Goal: Information Seeking & Learning: Learn about a topic

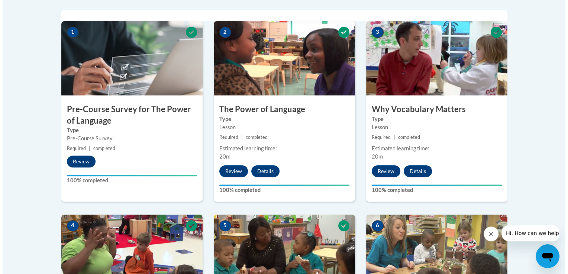
scroll to position [480, 0]
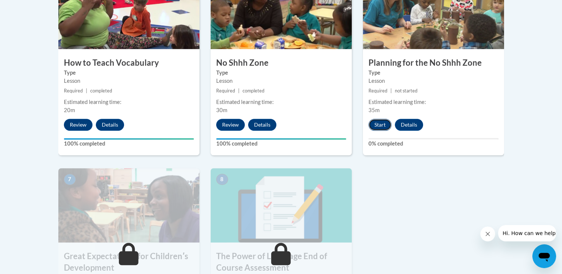
click at [383, 119] on button "Start" at bounding box center [380, 125] width 23 height 12
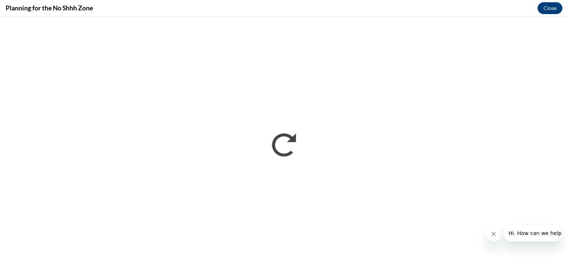
scroll to position [0, 0]
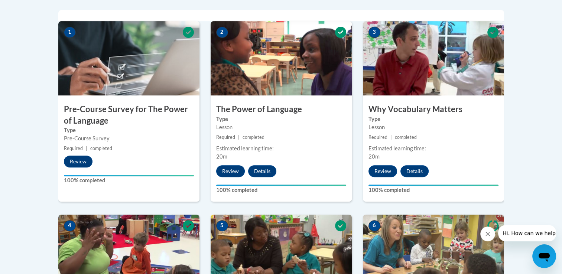
scroll to position [480, 0]
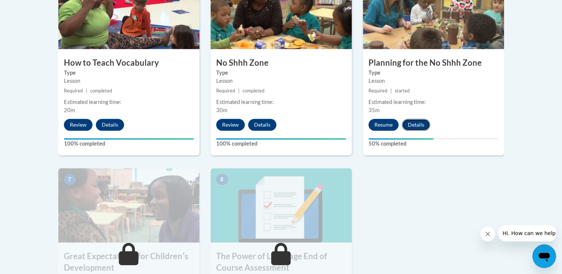
click at [417, 122] on button "Details" at bounding box center [416, 125] width 28 height 12
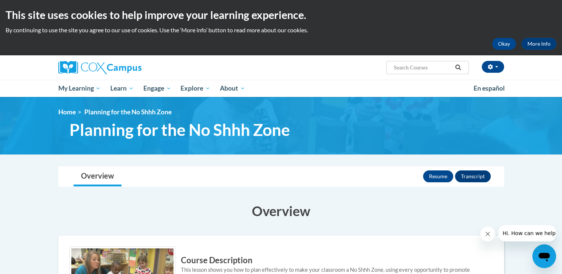
click at [476, 169] on div "Resume Transcript" at bounding box center [458, 176] width 70 height 19
click at [476, 173] on button "Transcript" at bounding box center [473, 177] width 36 height 12
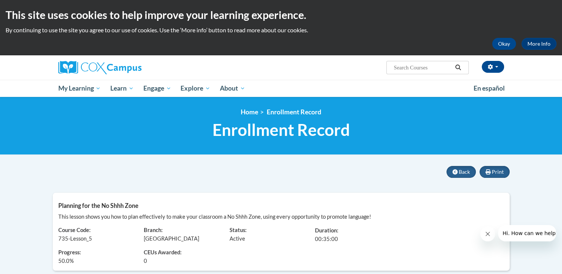
click at [461, 165] on body "This site uses cookies to help improve your learning experience. By continuing …" at bounding box center [281, 244] width 562 height 489
click at [462, 169] on span "Back" at bounding box center [464, 172] width 11 height 6
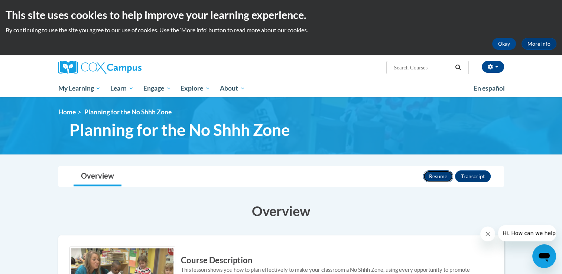
click at [443, 172] on button "Resume" at bounding box center [438, 177] width 30 height 12
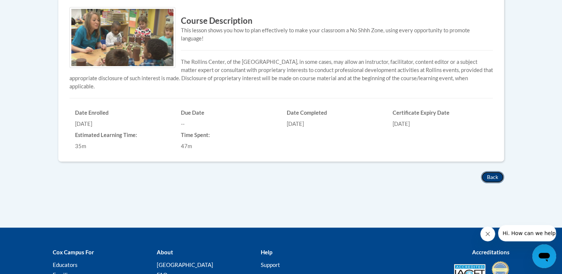
click at [491, 175] on button "Back" at bounding box center [492, 177] width 23 height 12
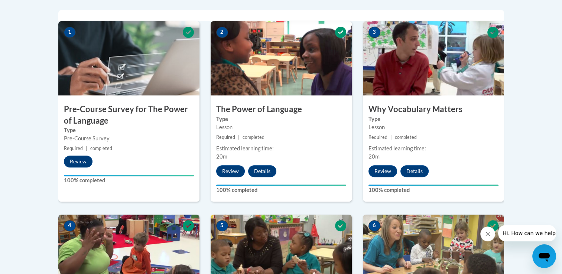
scroll to position [480, 0]
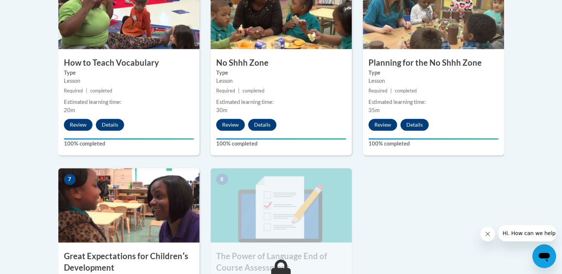
click at [110, 227] on img at bounding box center [128, 205] width 141 height 74
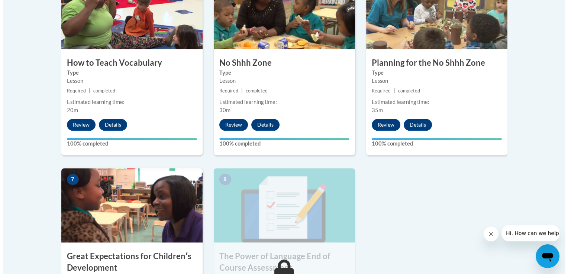
scroll to position [720, 0]
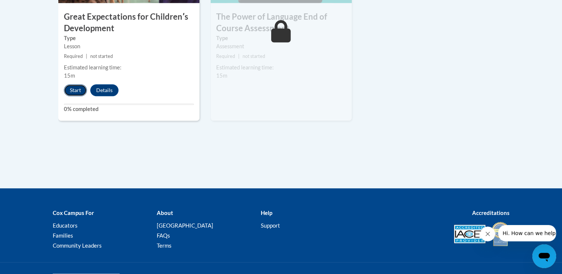
click at [72, 90] on button "Start" at bounding box center [75, 90] width 23 height 12
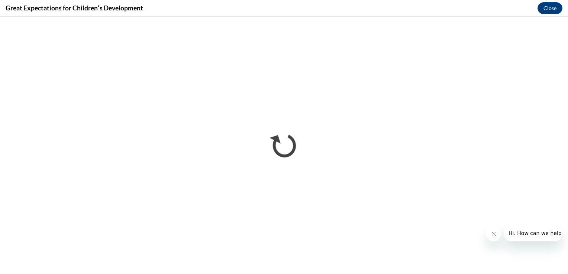
scroll to position [0, 0]
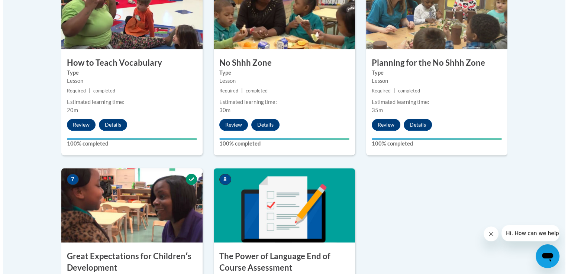
scroll to position [720, 0]
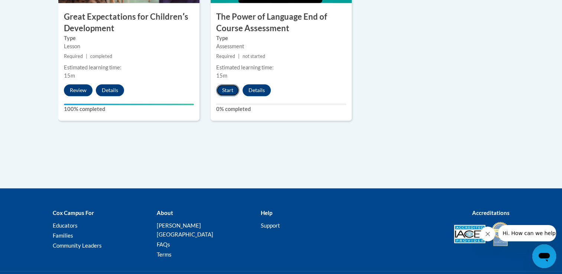
click at [227, 90] on button "Start" at bounding box center [227, 90] width 23 height 12
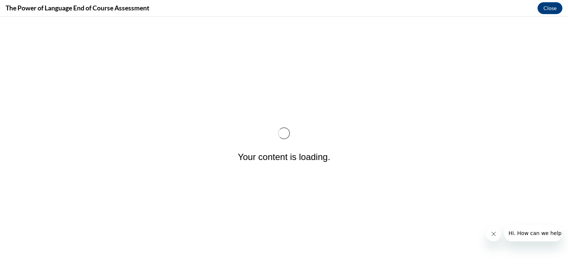
scroll to position [0, 0]
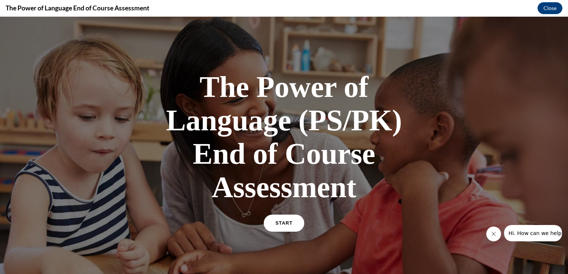
click at [295, 222] on link "START" at bounding box center [284, 223] width 41 height 17
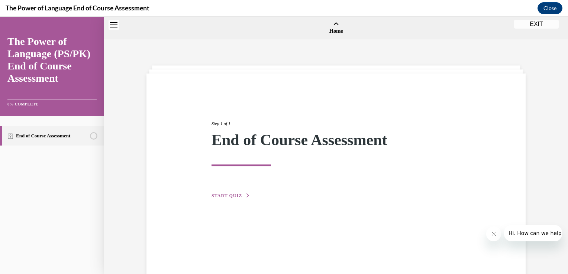
scroll to position [23, 0]
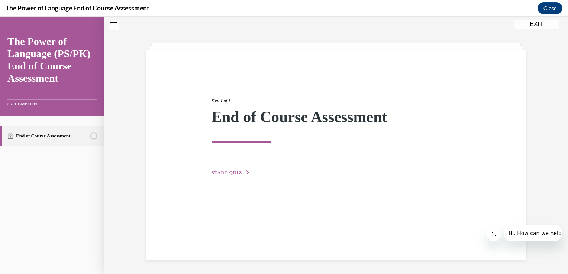
click at [227, 170] on button "START QUIZ" at bounding box center [230, 172] width 39 height 7
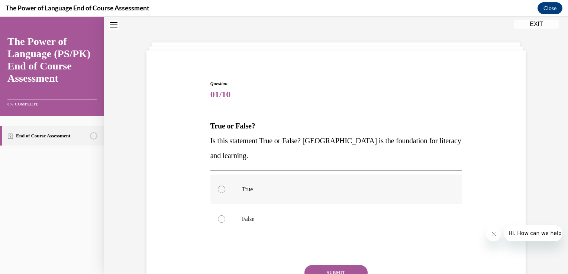
click at [219, 191] on div at bounding box center [221, 189] width 7 height 7
click at [219, 191] on input "True" at bounding box center [221, 189] width 7 height 7
radio input "true"
click at [336, 268] on button "SUBMIT" at bounding box center [335, 272] width 63 height 15
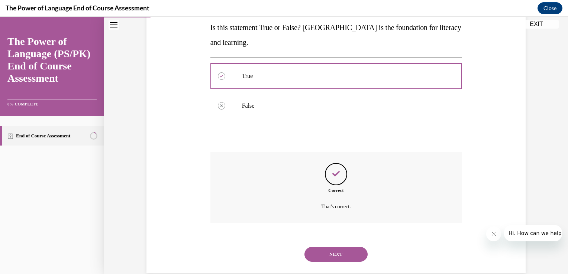
scroll to position [150, 0]
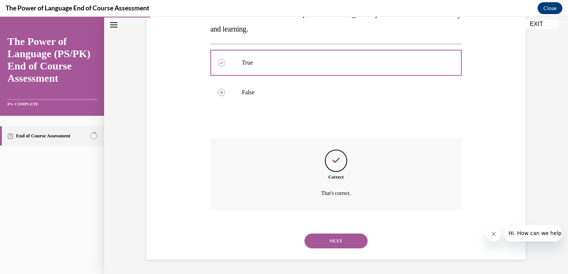
click at [339, 240] on button "NEXT" at bounding box center [335, 241] width 63 height 15
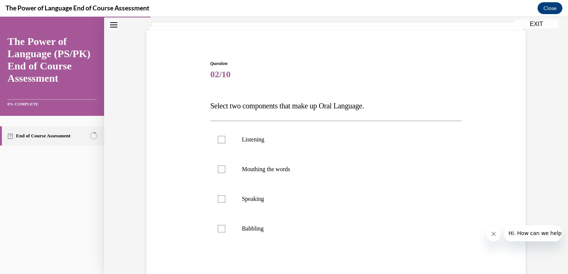
scroll to position [43, 0]
click at [219, 226] on div at bounding box center [221, 228] width 7 height 7
click at [219, 226] on input "Babbling" at bounding box center [221, 228] width 7 height 7
checkbox input "true"
click at [219, 195] on div at bounding box center [221, 198] width 7 height 7
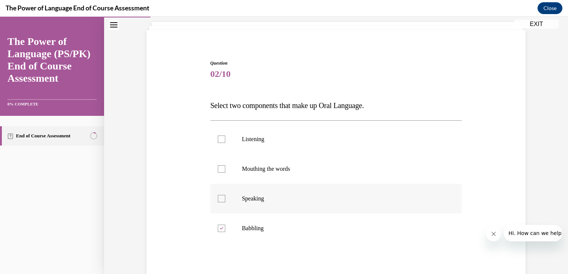
click at [219, 195] on input "Speaking" at bounding box center [221, 198] width 7 height 7
checkbox input "true"
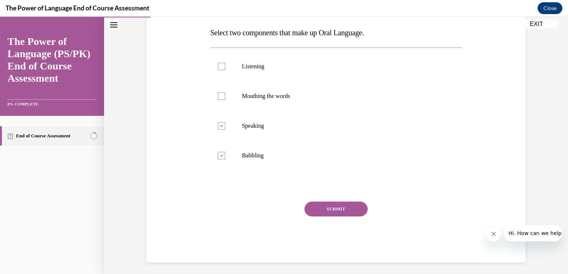
scroll to position [119, 0]
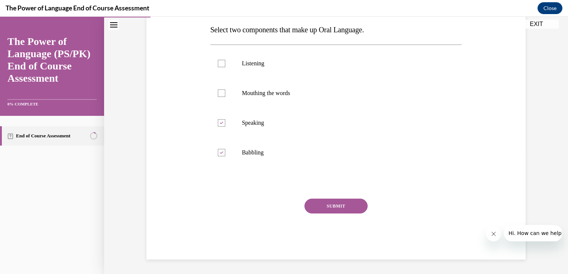
click at [318, 200] on button "SUBMIT" at bounding box center [335, 206] width 63 height 15
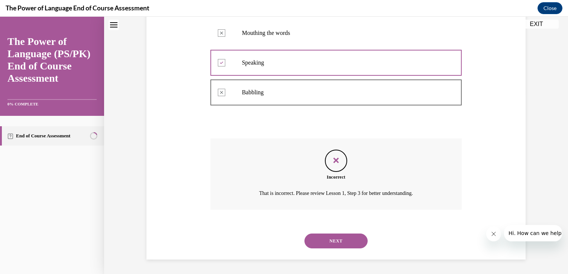
scroll to position [0, 0]
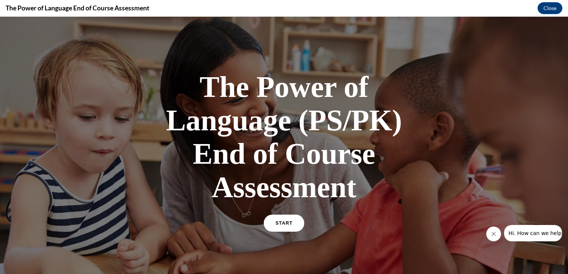
click at [279, 222] on span "START" at bounding box center [283, 224] width 17 height 6
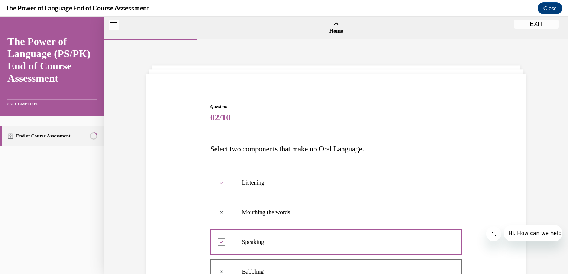
scroll to position [180, 0]
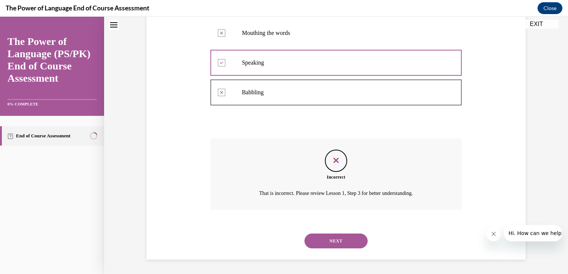
click at [45, 135] on link "End of Course Assessment" at bounding box center [52, 135] width 104 height 19
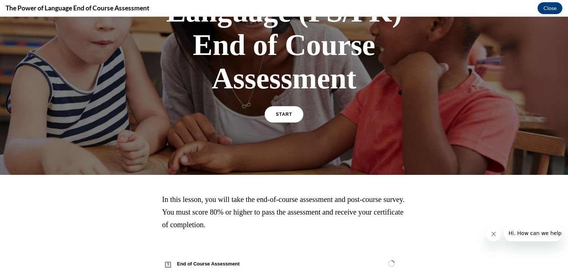
scroll to position [128, 0]
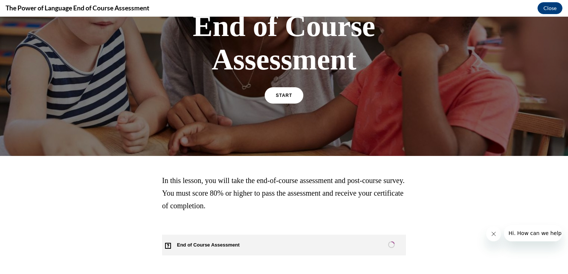
click at [178, 247] on span "End of Course Assessment" at bounding box center [212, 245] width 101 height 21
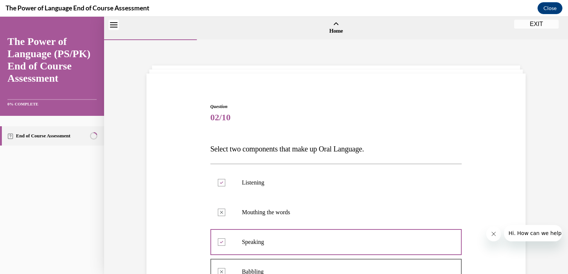
scroll to position [180, 0]
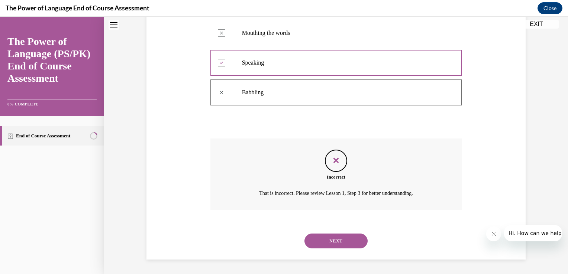
click at [332, 240] on button "NEXT" at bounding box center [335, 241] width 63 height 15
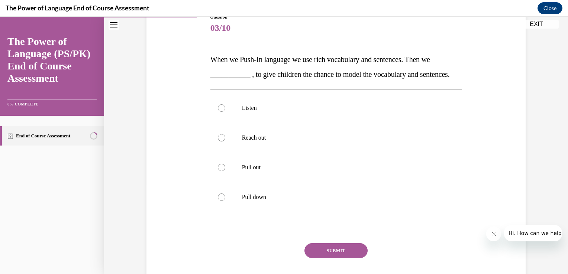
scroll to position [101, 0]
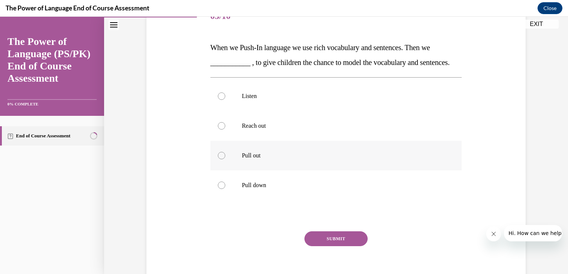
click at [219, 159] on div at bounding box center [221, 155] width 7 height 7
click at [219, 159] on input "Pull out" at bounding box center [221, 155] width 7 height 7
radio input "true"
click at [343, 246] on button "SUBMIT" at bounding box center [335, 239] width 63 height 15
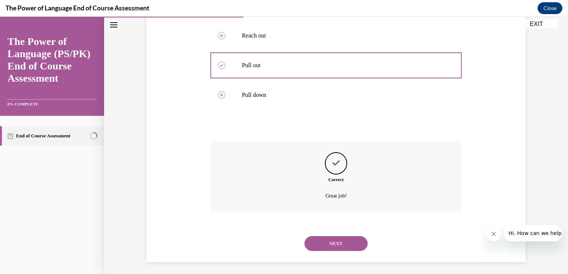
scroll to position [209, 0]
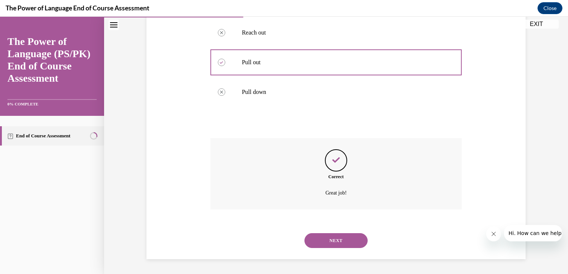
click at [342, 242] on button "NEXT" at bounding box center [335, 240] width 63 height 15
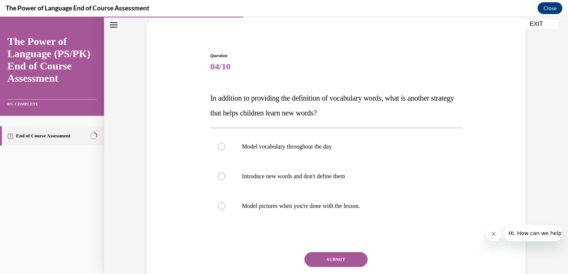
scroll to position [52, 0]
click at [220, 145] on div at bounding box center [221, 145] width 7 height 7
click at [220, 145] on input "Model vocabulary throughout the day" at bounding box center [221, 145] width 7 height 7
radio input "true"
click at [329, 255] on button "SUBMIT" at bounding box center [335, 258] width 63 height 15
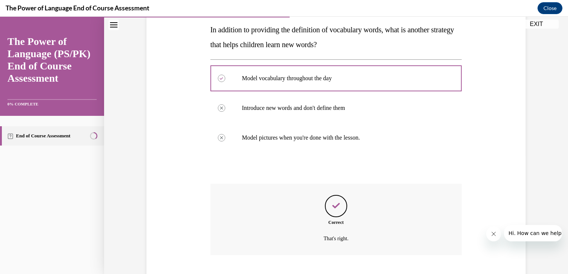
scroll to position [165, 0]
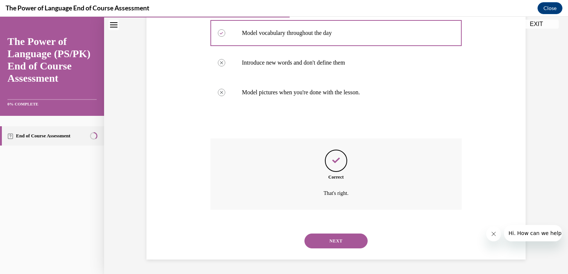
drag, startPoint x: 329, startPoint y: 255, endPoint x: 339, endPoint y: 240, distance: 17.5
click at [339, 240] on div "NEXT" at bounding box center [336, 241] width 252 height 30
click at [339, 240] on button "NEXT" at bounding box center [335, 241] width 63 height 15
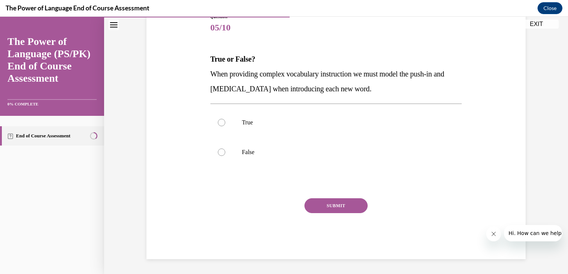
scroll to position [83, 0]
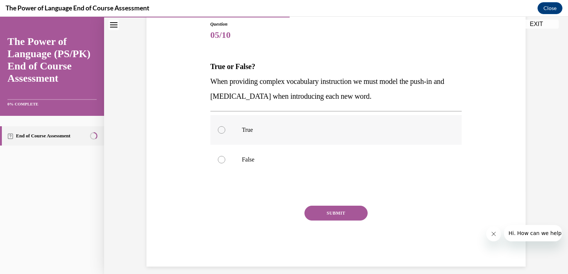
click at [220, 129] on div at bounding box center [221, 129] width 7 height 7
click at [220, 129] on input "True" at bounding box center [221, 129] width 7 height 7
radio input "true"
click at [321, 210] on button "SUBMIT" at bounding box center [335, 213] width 63 height 15
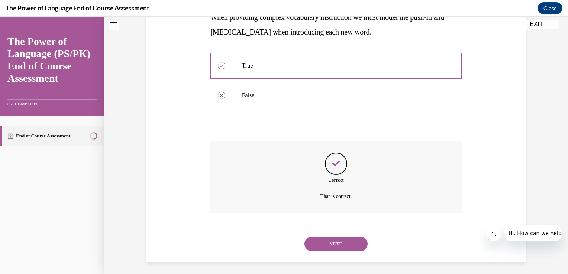
scroll to position [150, 0]
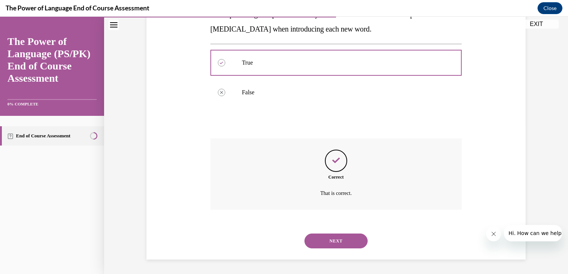
click at [321, 210] on div "Correct That is correct." at bounding box center [336, 180] width 252 height 83
click at [326, 239] on button "NEXT" at bounding box center [335, 241] width 63 height 15
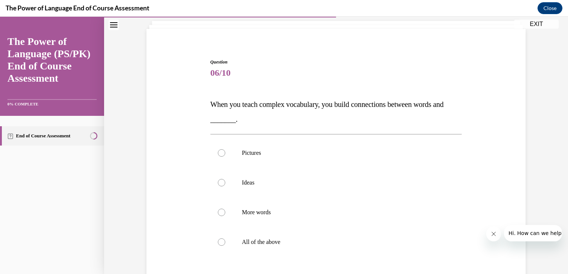
scroll to position [59, 0]
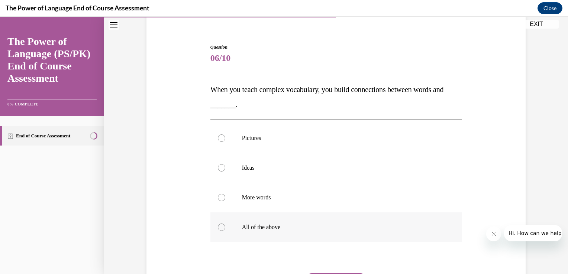
click at [218, 224] on div at bounding box center [221, 227] width 7 height 7
click at [218, 224] on input "All of the above" at bounding box center [221, 227] width 7 height 7
radio input "true"
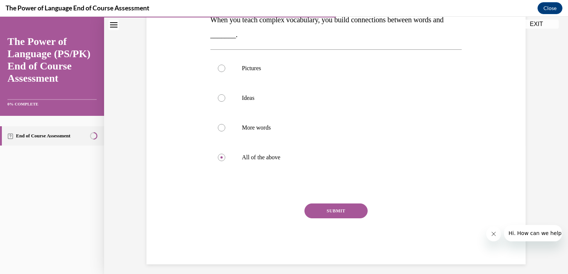
scroll to position [134, 0]
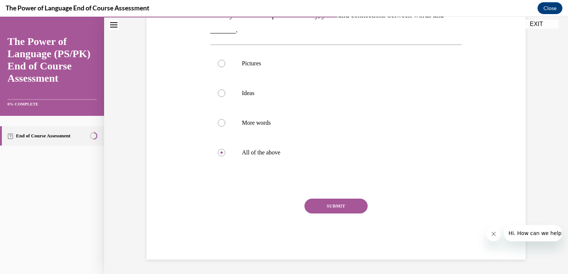
click at [336, 206] on button "SUBMIT" at bounding box center [335, 206] width 63 height 15
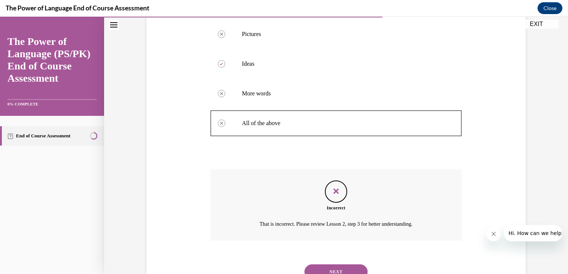
scroll to position [194, 0]
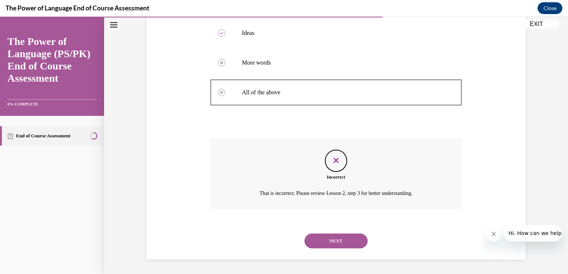
click at [332, 204] on div "Incorrect That is incorrect. Please review Lesson 2, step 3 for better understa…" at bounding box center [336, 174] width 252 height 71
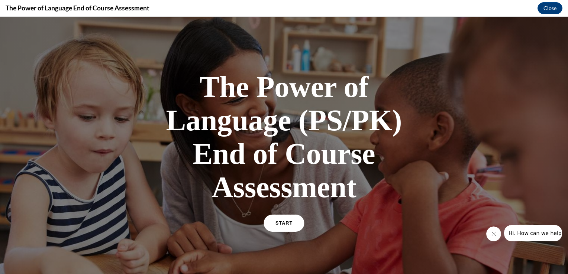
click at [282, 215] on link "START" at bounding box center [284, 223] width 41 height 17
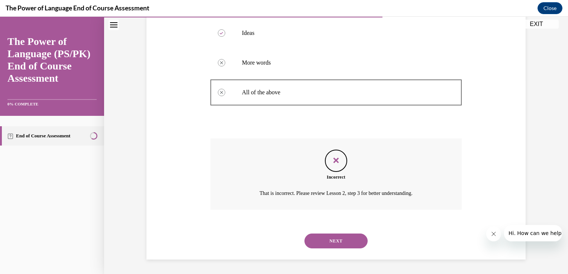
click at [333, 157] on icon "Feedback" at bounding box center [335, 160] width 11 height 11
click at [323, 239] on button "NEXT" at bounding box center [335, 241] width 63 height 15
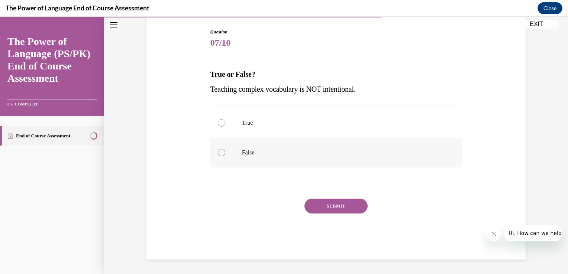
click at [219, 154] on div at bounding box center [221, 152] width 7 height 7
click at [219, 154] on input "False" at bounding box center [221, 152] width 7 height 7
radio input "true"
click at [331, 207] on button "SUBMIT" at bounding box center [335, 206] width 63 height 15
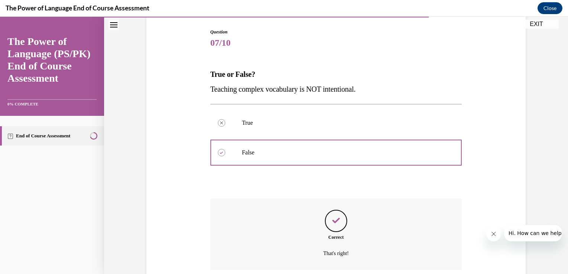
scroll to position [135, 0]
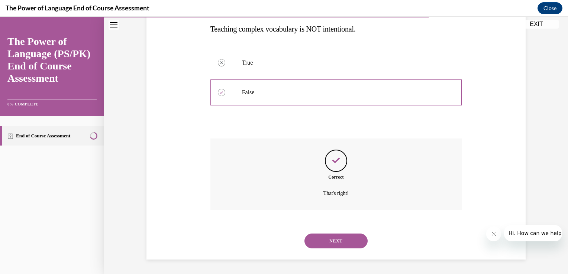
click at [336, 242] on button "NEXT" at bounding box center [335, 241] width 63 height 15
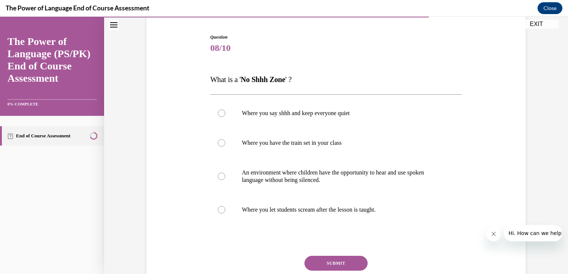
scroll to position [70, 0]
click at [219, 176] on div at bounding box center [221, 175] width 7 height 7
click at [219, 176] on input "An environment where children have the opportunity to hear and use spoken langu…" at bounding box center [221, 175] width 7 height 7
radio input "true"
click at [336, 261] on button "SUBMIT" at bounding box center [335, 263] width 63 height 15
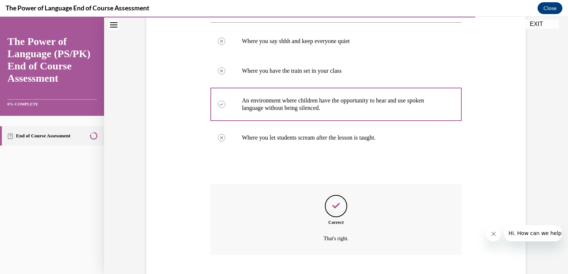
scroll to position [187, 0]
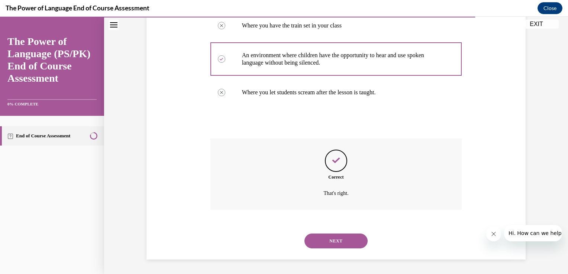
click at [337, 237] on button "NEXT" at bounding box center [335, 241] width 63 height 15
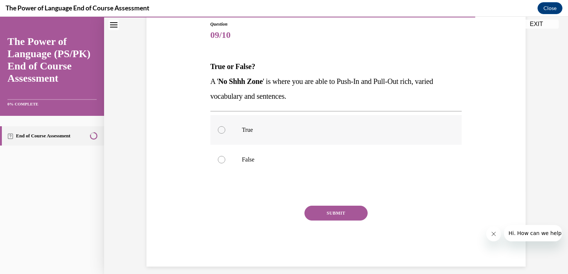
click at [220, 130] on div at bounding box center [221, 129] width 7 height 7
click at [220, 130] on input "True" at bounding box center [221, 129] width 7 height 7
radio input "true"
click at [339, 211] on button "SUBMIT" at bounding box center [335, 213] width 63 height 15
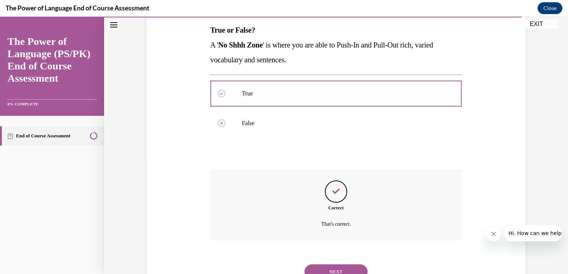
scroll to position [150, 0]
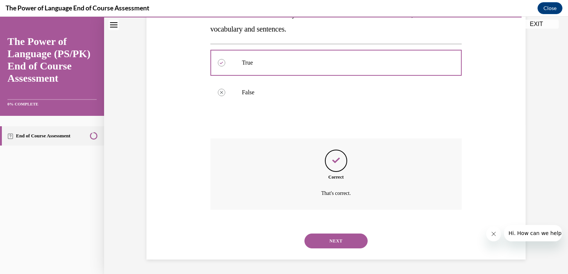
click at [340, 239] on button "NEXT" at bounding box center [335, 241] width 63 height 15
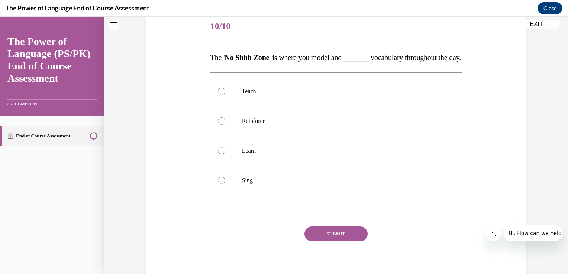
scroll to position [92, 0]
click at [220, 124] on div at bounding box center [221, 120] width 7 height 7
click at [220, 124] on input "Reinforce" at bounding box center [221, 120] width 7 height 7
radio input "true"
click at [330, 241] on button "SUBMIT" at bounding box center [335, 233] width 63 height 15
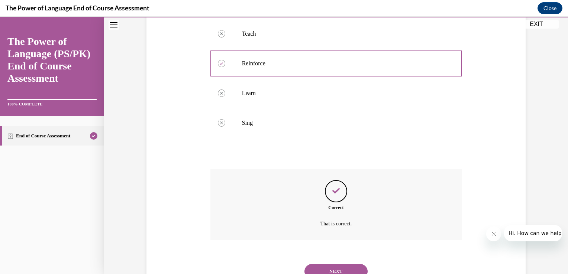
scroll to position [194, 0]
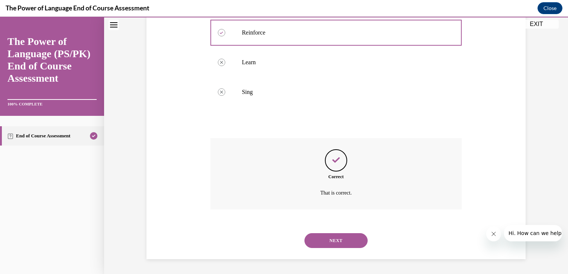
click at [330, 247] on button "NEXT" at bounding box center [335, 240] width 63 height 15
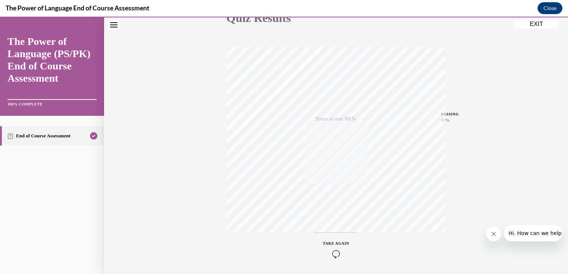
scroll to position [123, 0]
click at [332, 227] on icon "button" at bounding box center [336, 229] width 26 height 8
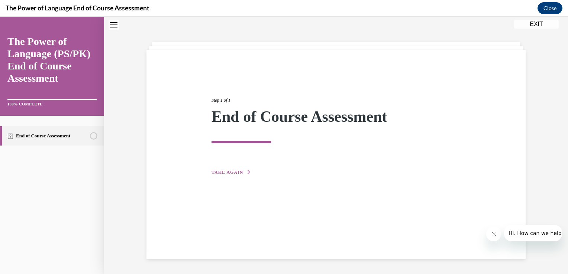
scroll to position [23, 0]
click at [226, 169] on button "TAKE AGAIN" at bounding box center [231, 172] width 40 height 7
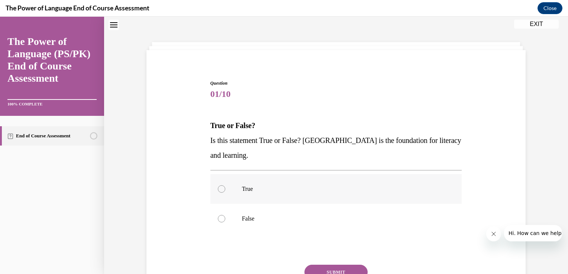
click at [219, 189] on div at bounding box center [221, 188] width 7 height 7
click at [219, 189] on input "True" at bounding box center [221, 188] width 7 height 7
radio input "true"
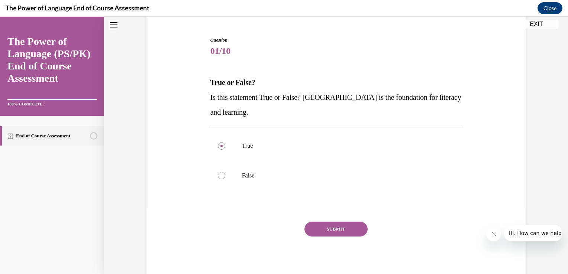
scroll to position [90, 0]
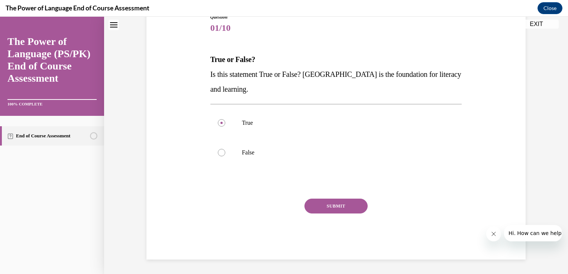
click at [329, 206] on button "SUBMIT" at bounding box center [335, 206] width 63 height 15
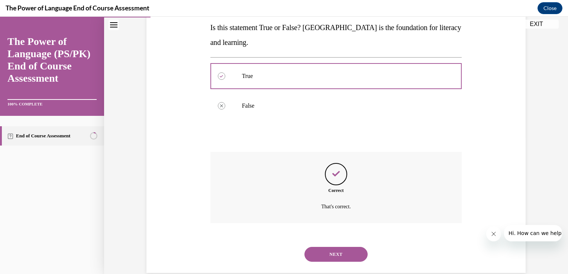
scroll to position [150, 0]
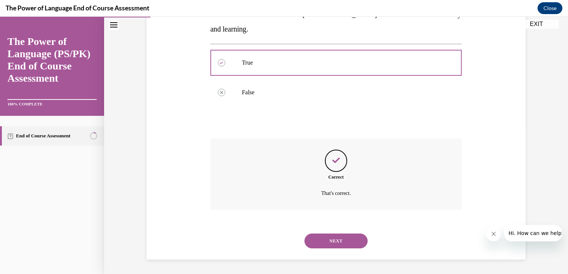
click at [326, 240] on button "NEXT" at bounding box center [335, 241] width 63 height 15
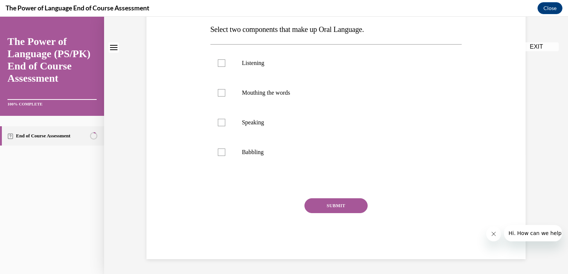
scroll to position [0, 0]
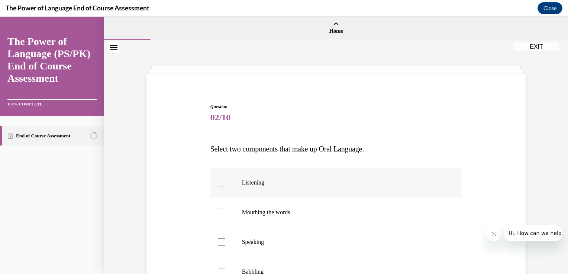
click at [218, 179] on div at bounding box center [221, 182] width 7 height 7
click at [218, 179] on input "Listening" at bounding box center [221, 182] width 7 height 7
checkbox input "true"
click at [222, 241] on div at bounding box center [221, 242] width 7 height 7
click at [222, 241] on input "Speaking" at bounding box center [221, 242] width 7 height 7
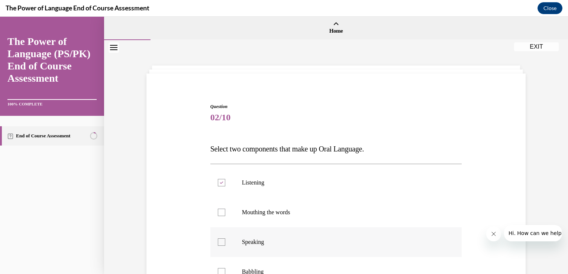
checkbox input "true"
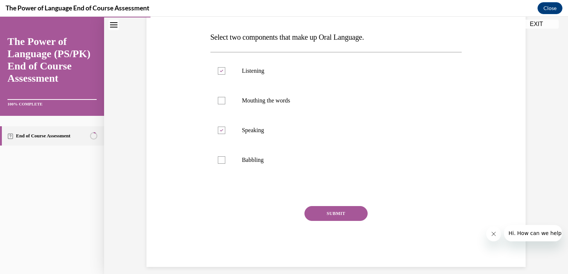
scroll to position [119, 0]
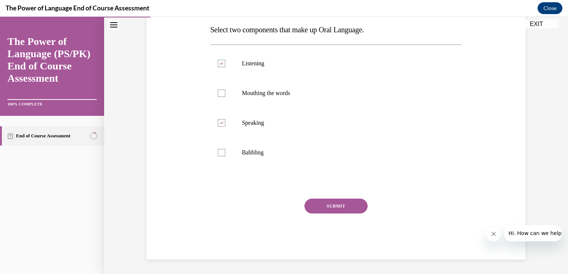
click at [348, 207] on button "SUBMIT" at bounding box center [335, 206] width 63 height 15
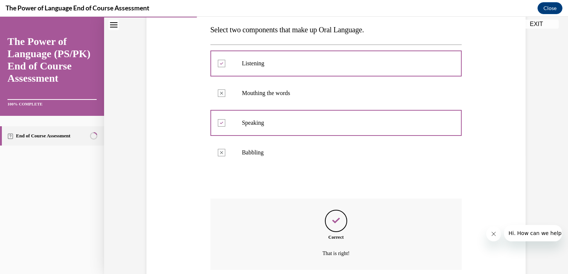
scroll to position [180, 0]
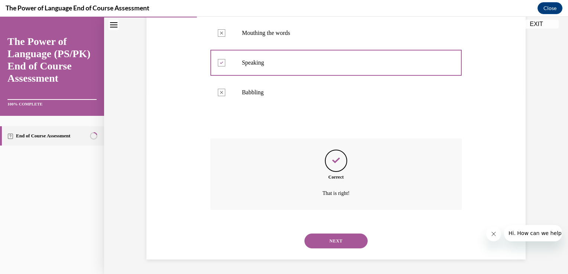
click at [338, 244] on button "NEXT" at bounding box center [335, 241] width 63 height 15
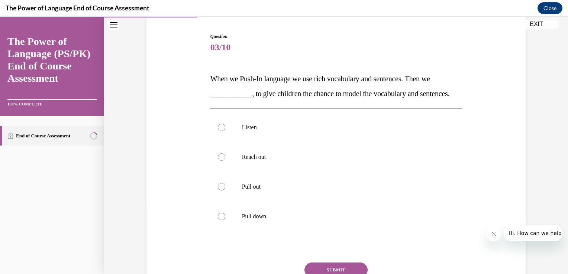
scroll to position [72, 0]
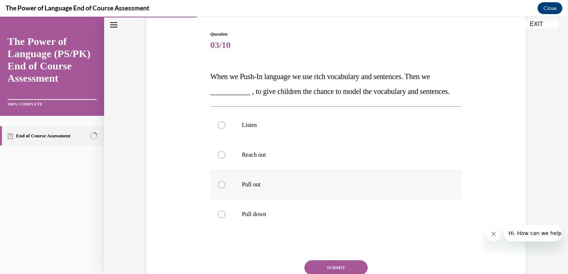
click at [218, 188] on div at bounding box center [221, 184] width 7 height 7
click at [218, 188] on input "Pull out" at bounding box center [221, 184] width 7 height 7
radio input "true"
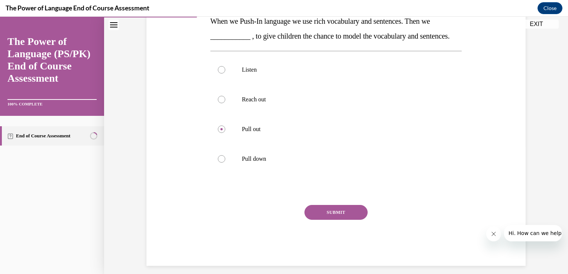
scroll to position [149, 0]
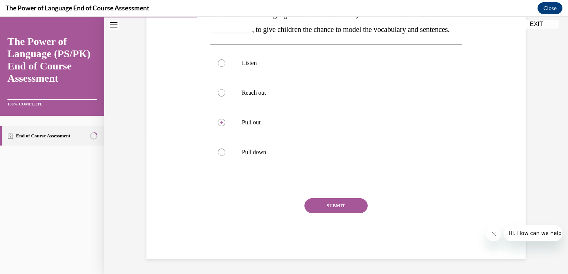
click at [348, 205] on button "SUBMIT" at bounding box center [335, 205] width 63 height 15
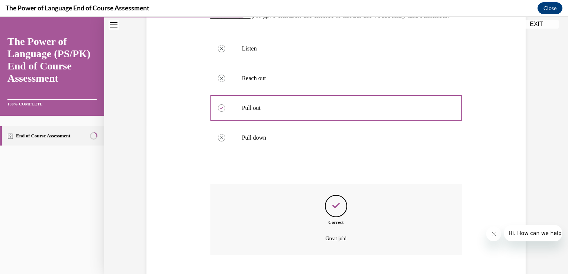
scroll to position [209, 0]
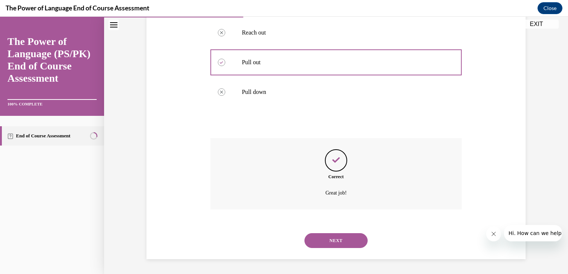
click at [342, 245] on button "NEXT" at bounding box center [335, 240] width 63 height 15
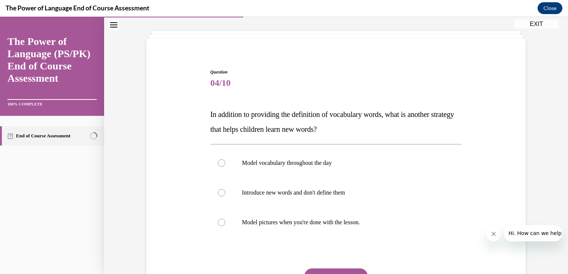
scroll to position [37, 0]
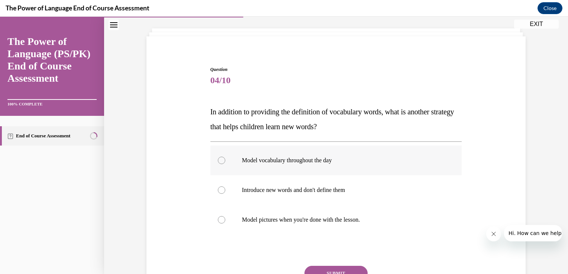
click at [218, 160] on div at bounding box center [221, 160] width 7 height 7
click at [218, 160] on input "Model vocabulary throughout the day" at bounding box center [221, 160] width 7 height 7
radio input "true"
click at [339, 269] on button "SUBMIT" at bounding box center [335, 273] width 63 height 15
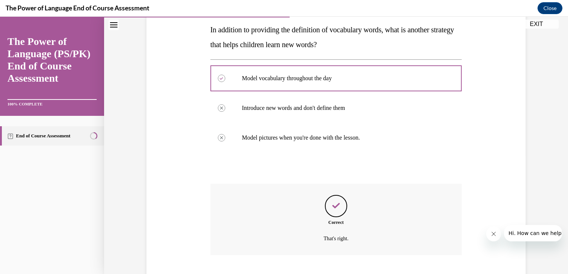
scroll to position [165, 0]
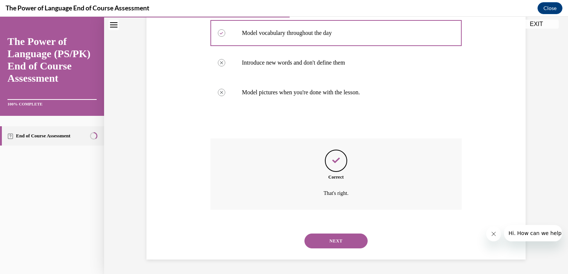
click at [336, 239] on button "NEXT" at bounding box center [335, 241] width 63 height 15
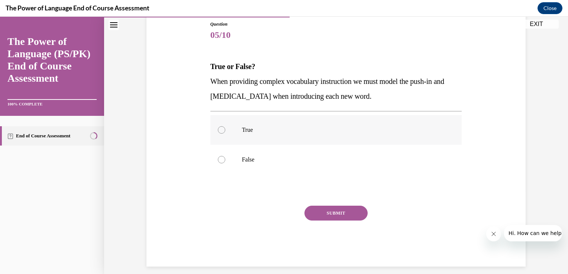
click at [219, 131] on div at bounding box center [221, 129] width 7 height 7
click at [219, 131] on input "True" at bounding box center [221, 129] width 7 height 7
radio input "true"
click at [319, 211] on button "SUBMIT" at bounding box center [335, 213] width 63 height 15
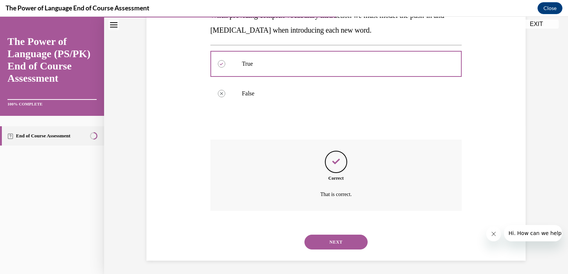
scroll to position [150, 0]
click at [325, 241] on button "NEXT" at bounding box center [335, 241] width 63 height 15
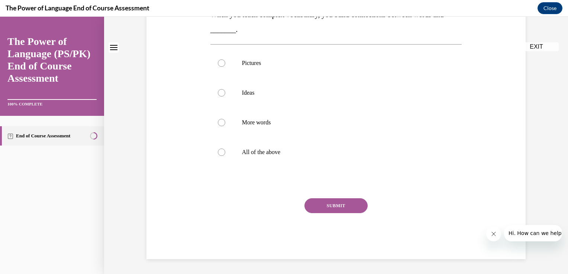
scroll to position [0, 0]
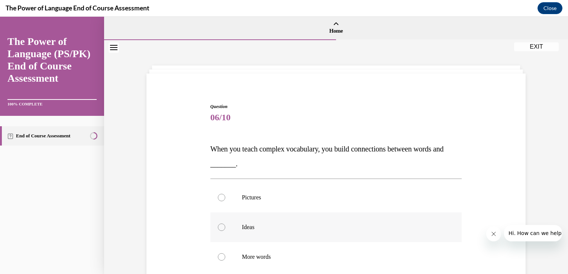
click at [220, 230] on div at bounding box center [221, 227] width 7 height 7
click at [220, 230] on input "Ideas" at bounding box center [221, 227] width 7 height 7
radio input "true"
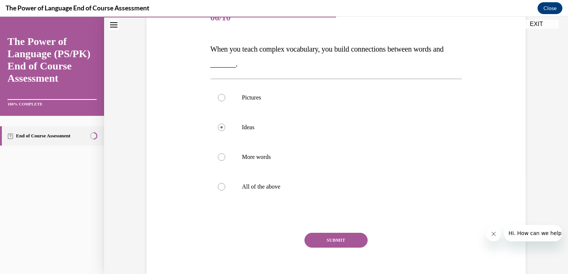
scroll to position [101, 0]
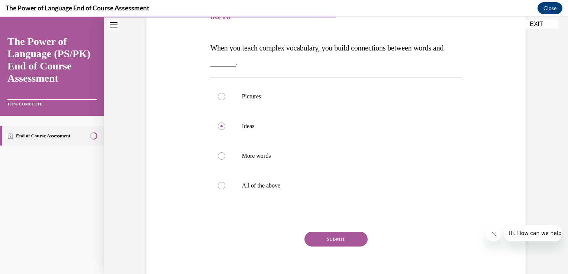
click at [336, 236] on button "SUBMIT" at bounding box center [335, 239] width 63 height 15
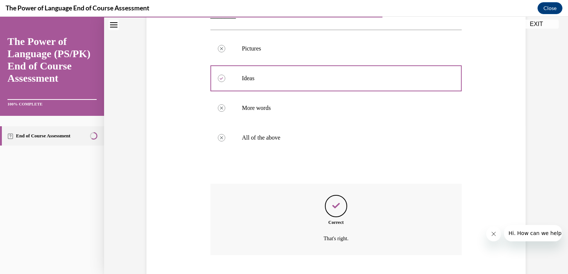
scroll to position [194, 0]
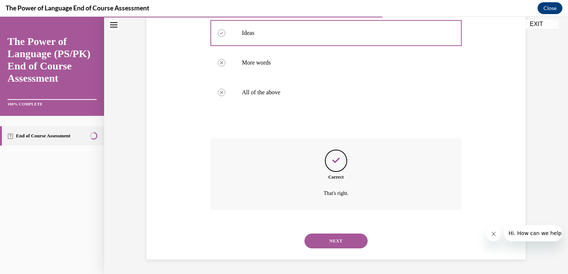
click at [338, 242] on button "NEXT" at bounding box center [335, 241] width 63 height 15
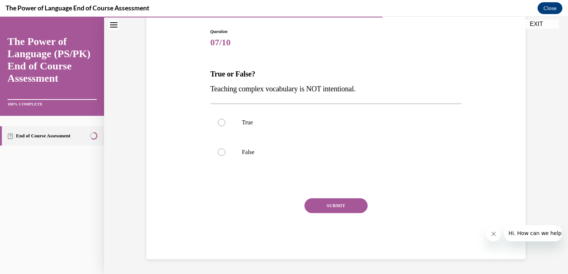
scroll to position [75, 0]
click at [218, 151] on div at bounding box center [221, 152] width 7 height 7
click at [218, 151] on input "False" at bounding box center [221, 152] width 7 height 7
radio input "true"
click at [331, 204] on button "SUBMIT" at bounding box center [335, 206] width 63 height 15
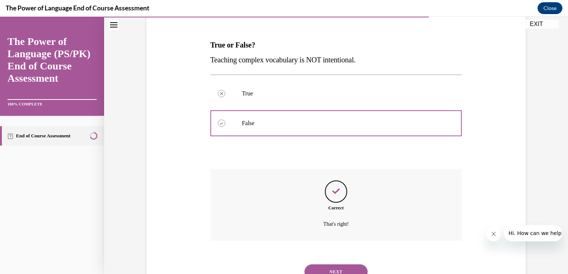
scroll to position [135, 0]
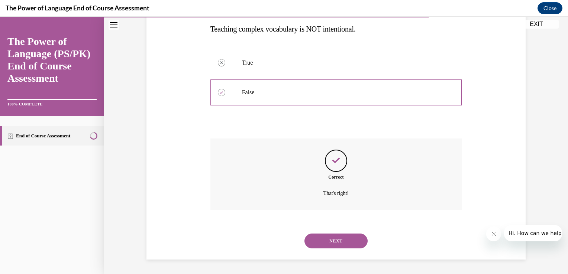
click at [334, 240] on button "NEXT" at bounding box center [335, 241] width 63 height 15
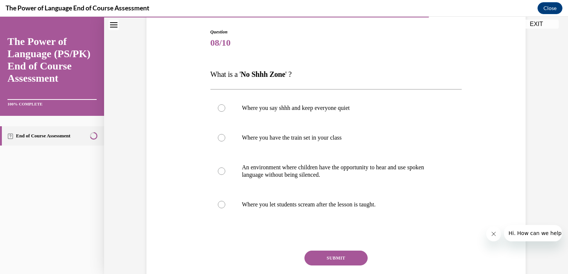
scroll to position [76, 0]
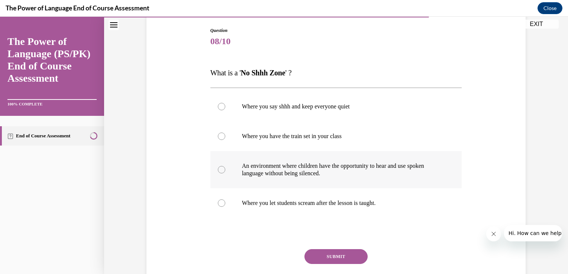
click at [219, 168] on div at bounding box center [221, 169] width 7 height 7
click at [219, 168] on input "An environment where children have the opportunity to hear and use spoken langu…" at bounding box center [221, 169] width 7 height 7
radio input "true"
click at [327, 253] on button "SUBMIT" at bounding box center [335, 256] width 63 height 15
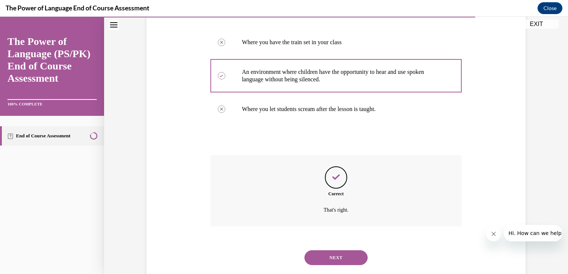
scroll to position [187, 0]
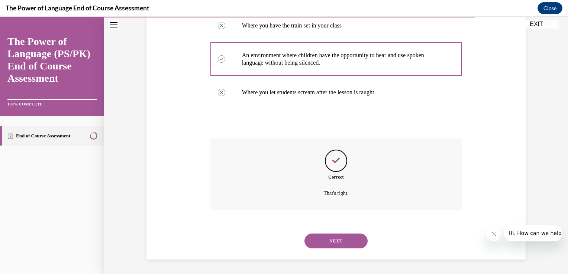
click at [329, 237] on button "NEXT" at bounding box center [335, 241] width 63 height 15
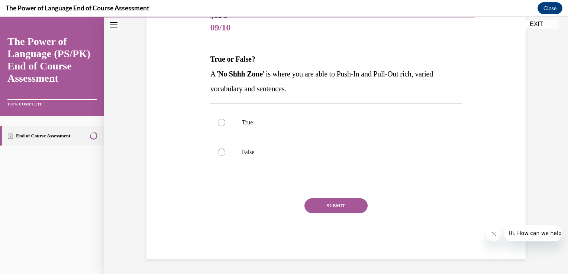
scroll to position [83, 0]
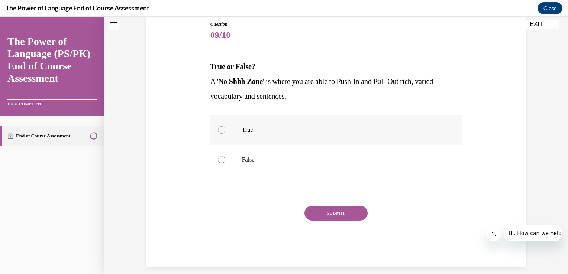
click at [219, 127] on div at bounding box center [221, 129] width 7 height 7
click at [219, 127] on input "True" at bounding box center [221, 129] width 7 height 7
radio input "true"
click at [327, 210] on button "SUBMIT" at bounding box center [335, 213] width 63 height 15
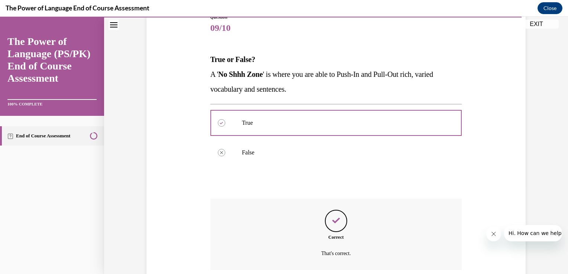
scroll to position [150, 0]
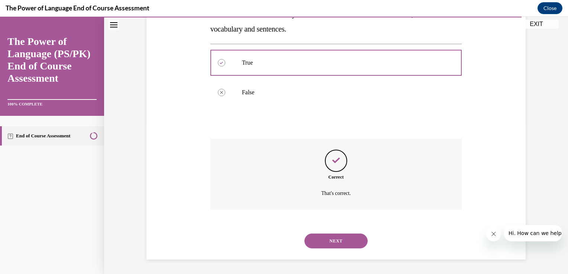
click at [326, 240] on button "NEXT" at bounding box center [335, 241] width 63 height 15
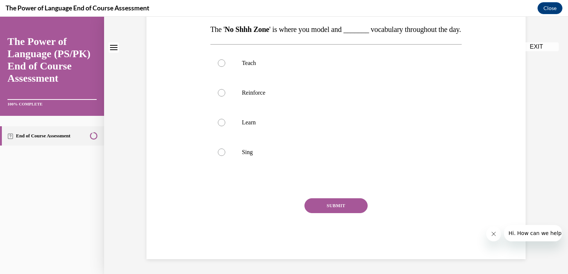
scroll to position [0, 0]
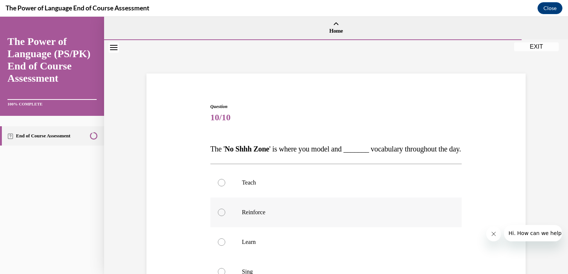
click at [218, 216] on div at bounding box center [221, 212] width 7 height 7
click at [218, 216] on input "Reinforce" at bounding box center [221, 212] width 7 height 7
radio input "true"
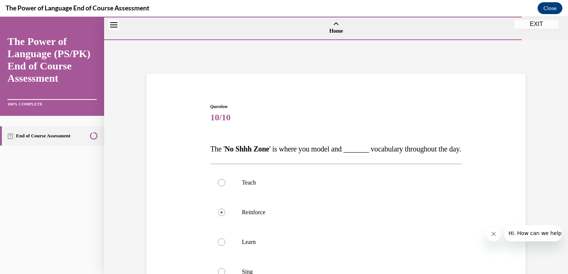
scroll to position [134, 0]
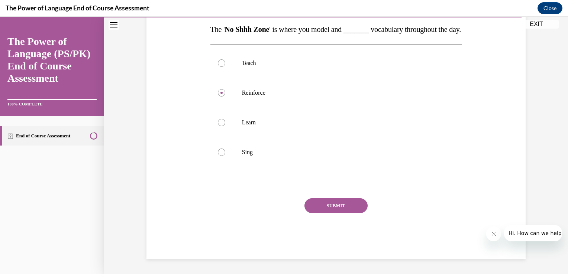
click at [325, 205] on button "SUBMIT" at bounding box center [335, 205] width 63 height 15
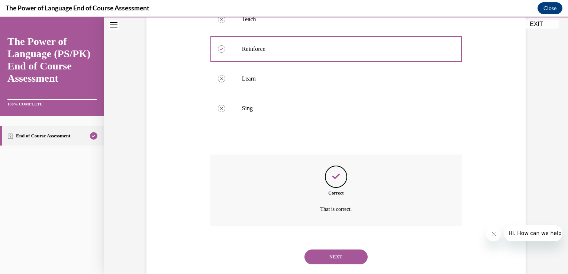
scroll to position [194, 0]
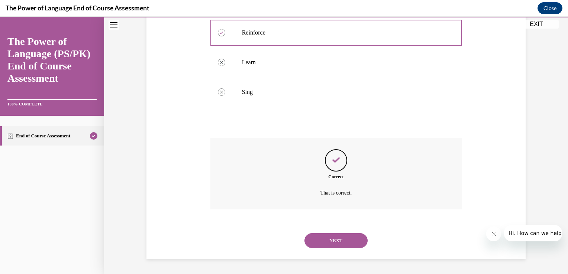
click at [324, 238] on button "NEXT" at bounding box center [335, 240] width 63 height 15
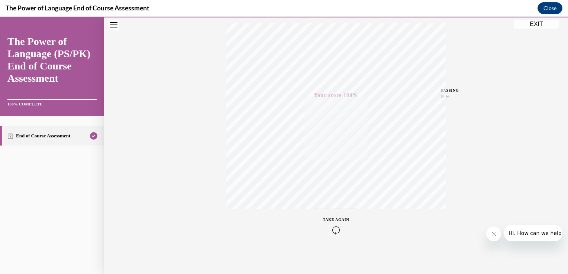
scroll to position [123, 0]
click at [445, 89] on div "PASSING" at bounding box center [450, 90] width 18 height 6
click at [537, 22] on button "EXIT" at bounding box center [536, 24] width 45 height 9
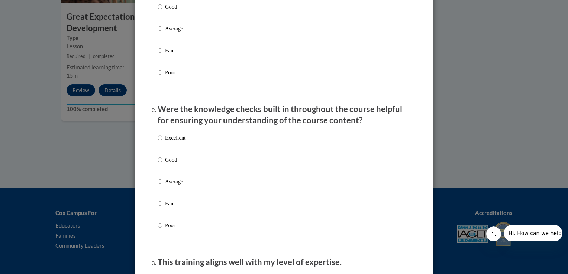
scroll to position [144, 0]
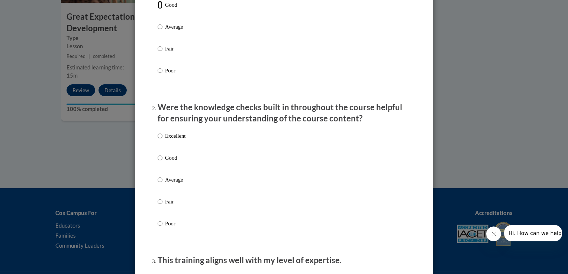
click at [158, 9] on input "Good" at bounding box center [160, 5] width 5 height 8
radio input "true"
click at [158, 162] on input "Good" at bounding box center [160, 158] width 5 height 8
radio input "true"
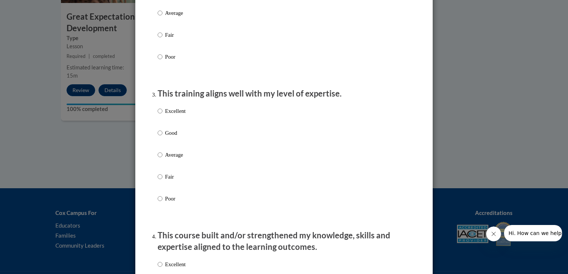
scroll to position [318, 0]
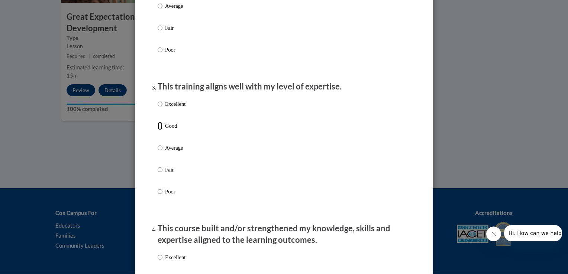
click at [158, 130] on input "Good" at bounding box center [160, 126] width 5 height 8
radio input "true"
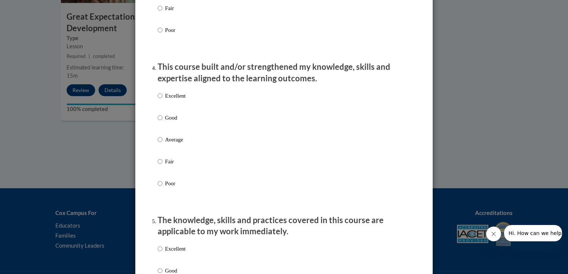
scroll to position [555, 0]
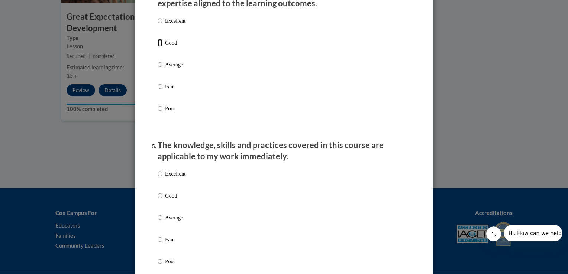
click at [158, 47] on input "Good" at bounding box center [160, 43] width 5 height 8
radio input "true"
click at [158, 200] on input "Good" at bounding box center [160, 196] width 5 height 8
radio input "true"
click at [158, 178] on input "Excellent" at bounding box center [160, 174] width 5 height 8
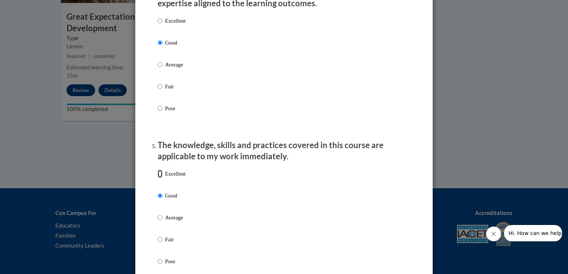
radio input "true"
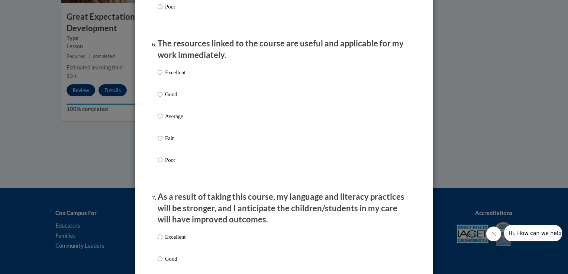
scroll to position [825, 0]
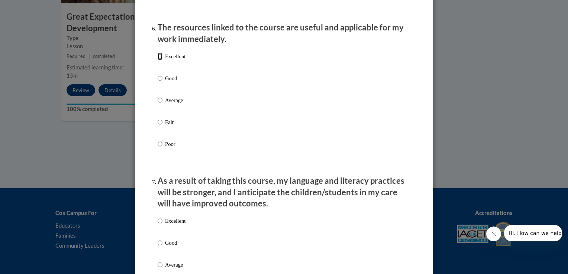
click at [158, 61] on input "Excellent" at bounding box center [160, 56] width 5 height 8
radio input "true"
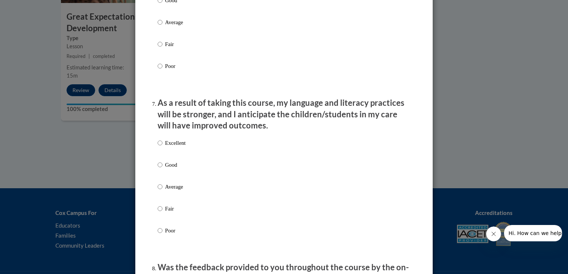
scroll to position [951, 0]
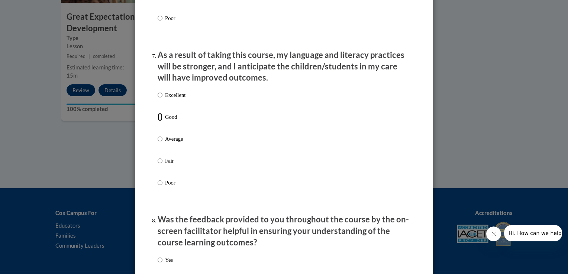
click at [158, 121] on input "Good" at bounding box center [160, 117] width 5 height 8
radio input "true"
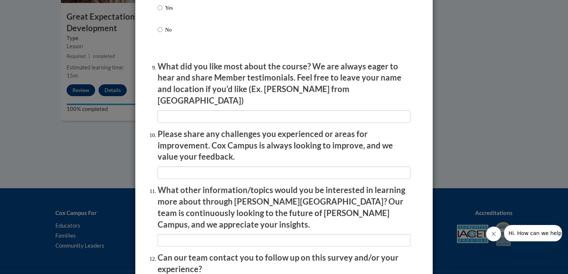
scroll to position [1273, 0]
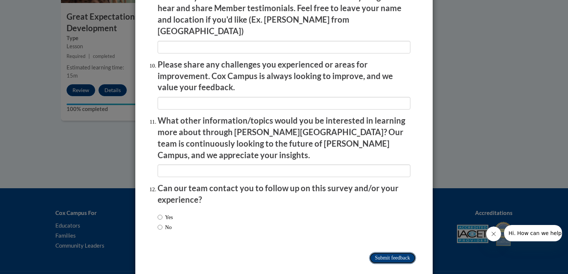
click at [372, 252] on input "Submit feedback" at bounding box center [392, 258] width 47 height 12
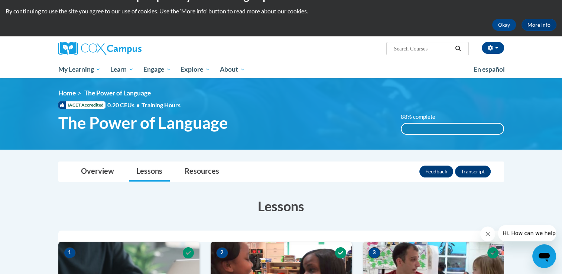
scroll to position [0, 0]
